Goal: Task Accomplishment & Management: Manage account settings

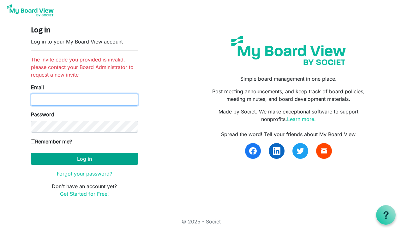
type input "[EMAIL_ADDRESS][DOMAIN_NAME]"
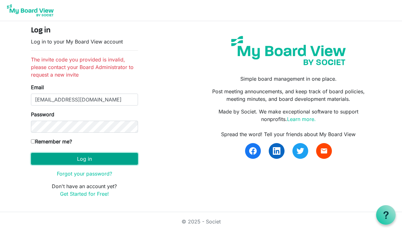
click at [82, 159] on button "Log in" at bounding box center [84, 159] width 107 height 12
click at [85, 160] on button "Log in" at bounding box center [84, 159] width 107 height 12
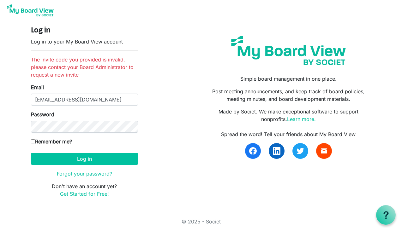
drag, startPoint x: 181, startPoint y: 161, endPoint x: 176, endPoint y: 159, distance: 5.7
click at [181, 161] on div "Log in Log in to your My Board View account The invite code you provided is inv…" at bounding box center [201, 114] width 350 height 177
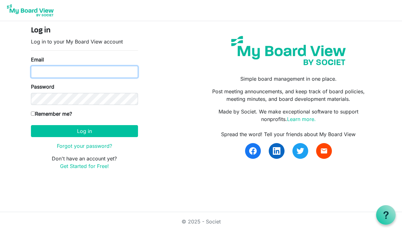
type input "smaico@artcenternj.org"
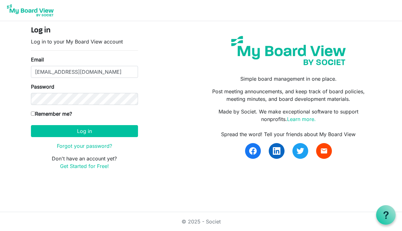
drag, startPoint x: 384, startPoint y: 0, endPoint x: 390, endPoint y: 21, distance: 22.5
click at [385, 38] on body "Log in Log in to your My Board View account Email smaico@artcenternj.org Passwo…" at bounding box center [201, 90] width 402 height 180
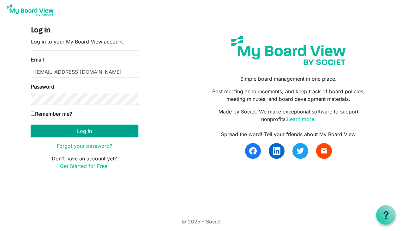
click at [80, 130] on button "Log in" at bounding box center [84, 131] width 107 height 12
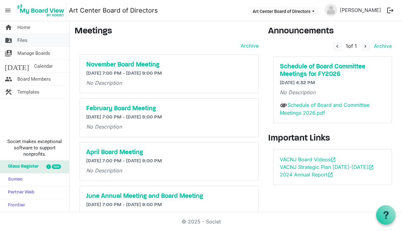
click at [22, 37] on span "Files" at bounding box center [22, 40] width 10 height 13
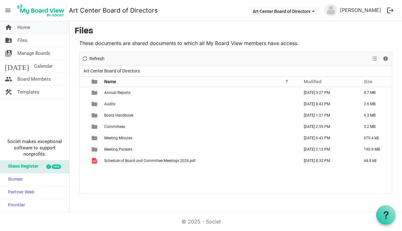
click at [25, 27] on span "Home" at bounding box center [23, 27] width 13 height 13
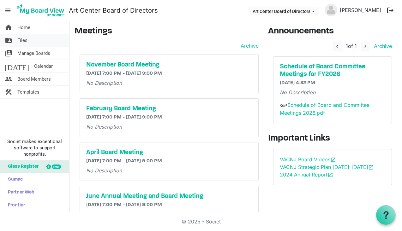
click at [23, 41] on span "Files" at bounding box center [22, 40] width 10 height 13
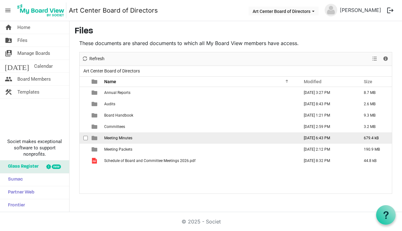
click at [121, 140] on span "Meeting Minutes" at bounding box center [118, 138] width 28 height 4
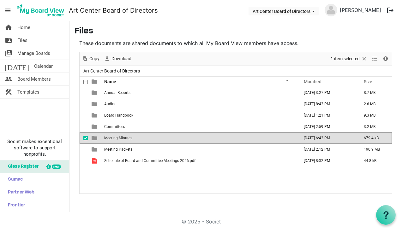
click at [121, 140] on span "Meeting Minutes" at bounding box center [118, 138] width 28 height 4
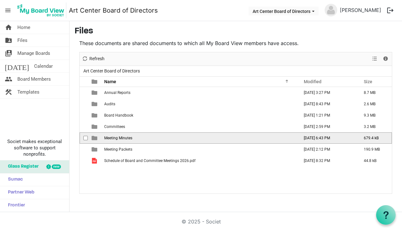
click at [121, 140] on span "Meeting Minutes" at bounding box center [118, 138] width 28 height 4
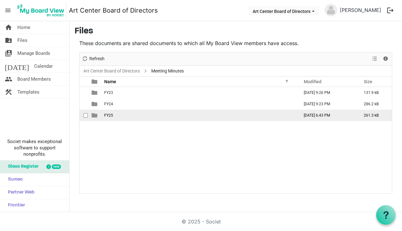
click at [111, 115] on span "FY25" at bounding box center [108, 115] width 9 height 4
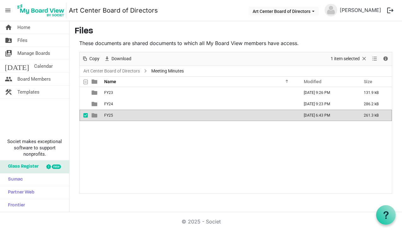
click at [111, 115] on span "FY25" at bounding box center [108, 115] width 9 height 4
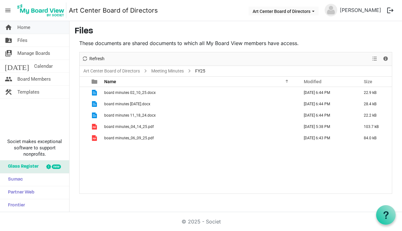
click at [21, 27] on span "Home" at bounding box center [23, 27] width 13 height 13
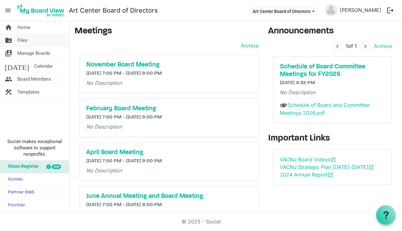
click at [22, 40] on span "Files" at bounding box center [22, 40] width 10 height 13
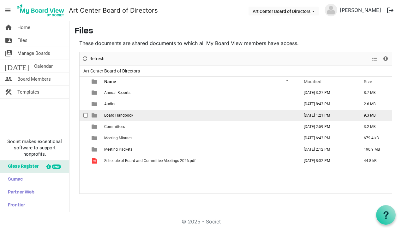
click at [125, 115] on span "Board Handbook" at bounding box center [118, 115] width 29 height 4
